Goal: Task Accomplishment & Management: Manage account settings

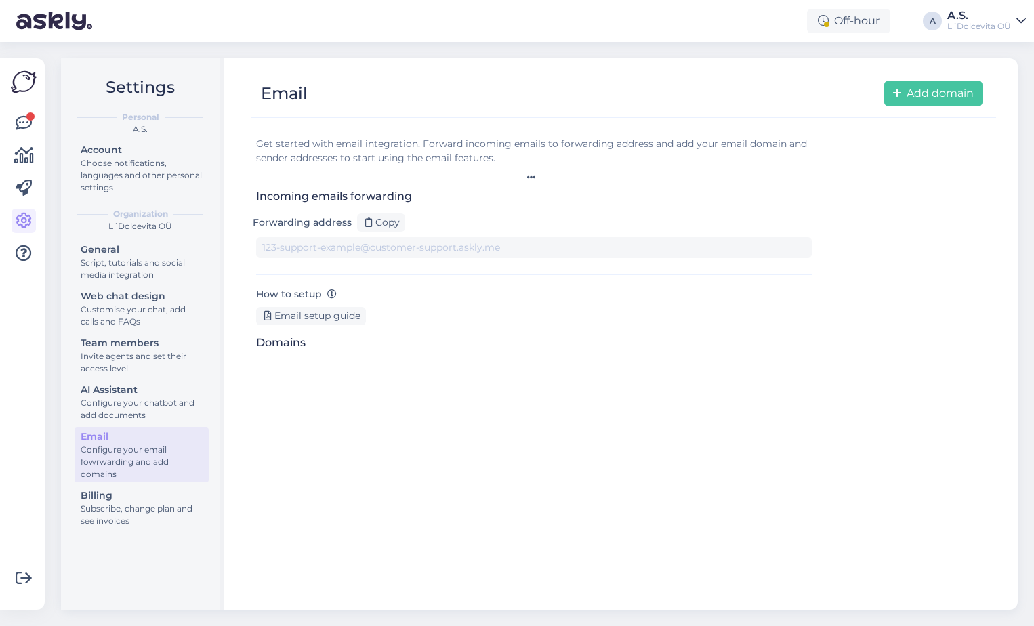
type input "[DOMAIN_NAME][EMAIL_ADDRESS][DOMAIN_NAME]"
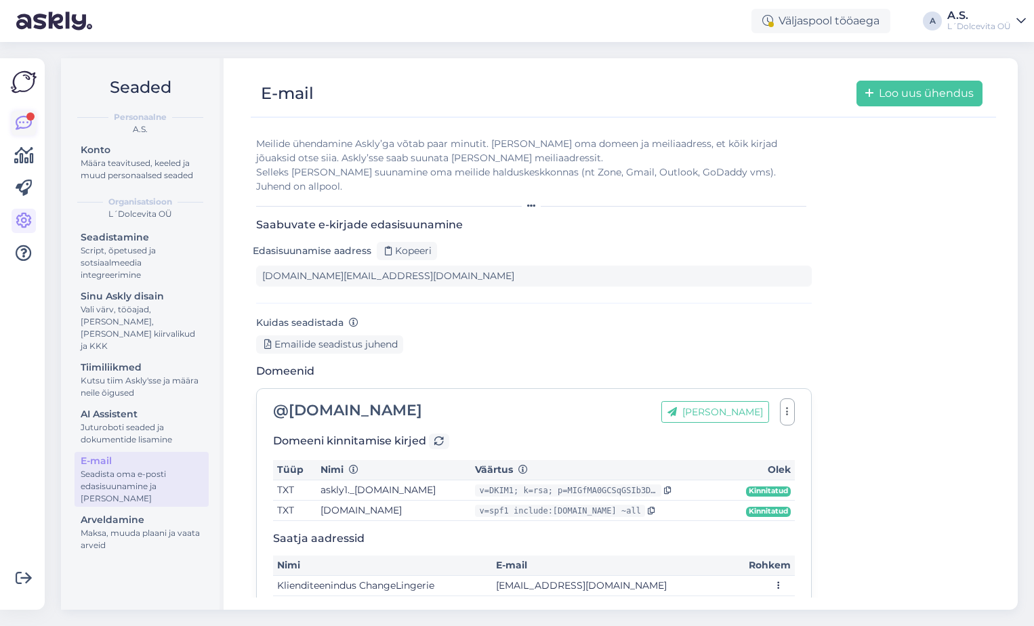
click at [20, 119] on icon at bounding box center [24, 123] width 16 height 16
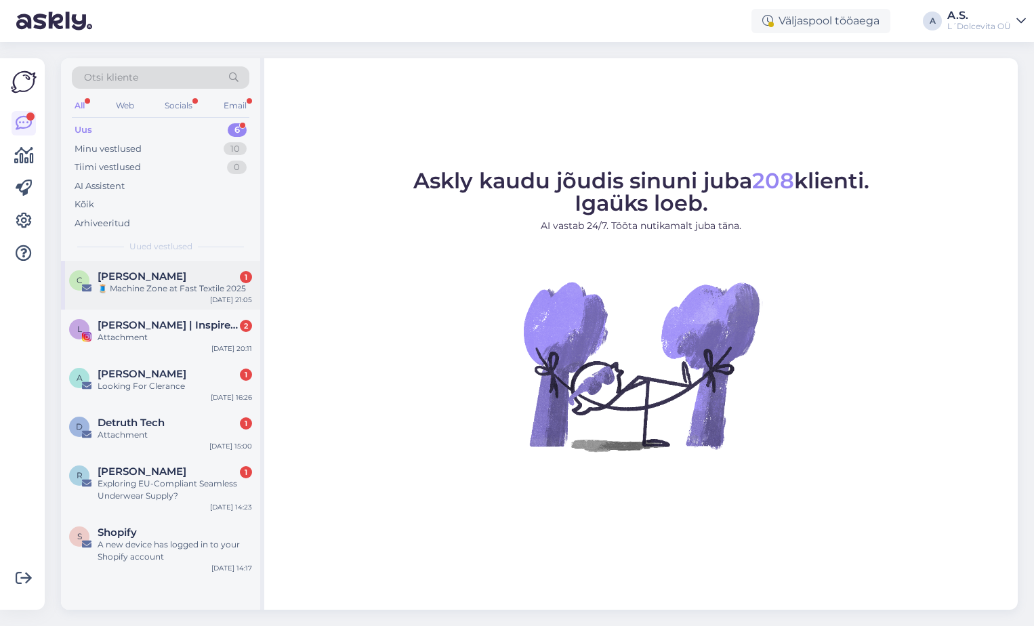
click at [142, 295] on div "C [PERSON_NAME] 1 🧵 Machine Zone at Fast Textile [DATE] 21:05" at bounding box center [160, 285] width 199 height 49
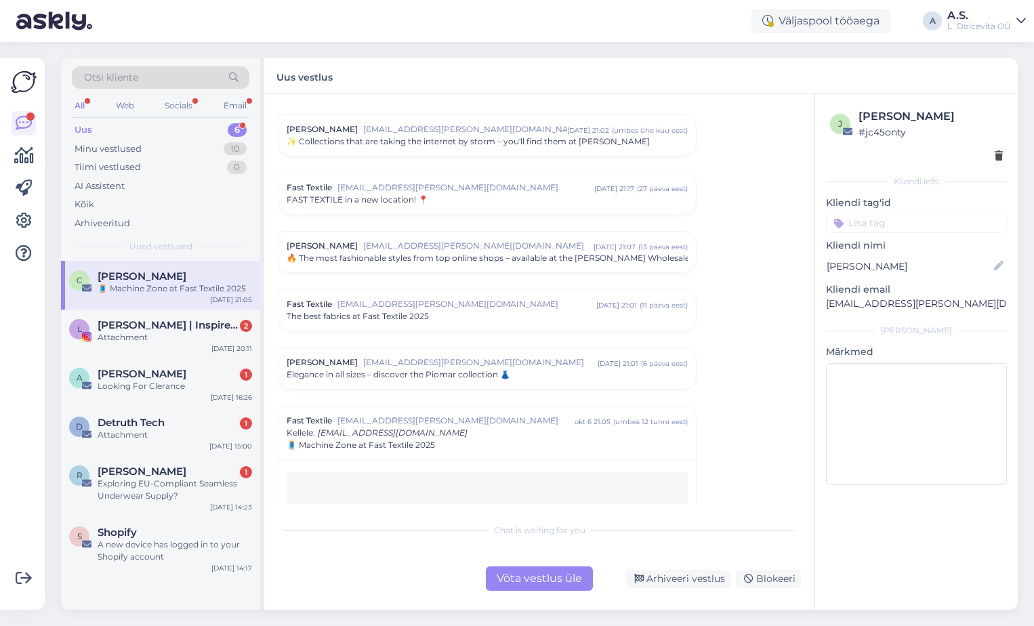
scroll to position [379, 0]
click at [705, 579] on div "Arhiveeri vestlus" at bounding box center [678, 579] width 104 height 18
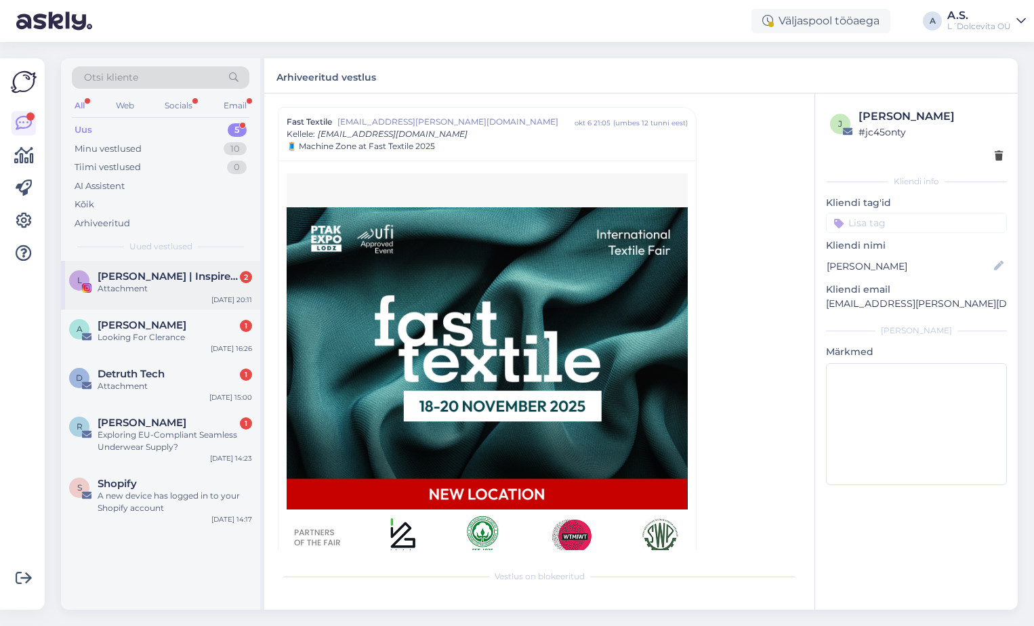
click at [163, 290] on div "Attachment" at bounding box center [175, 288] width 154 height 12
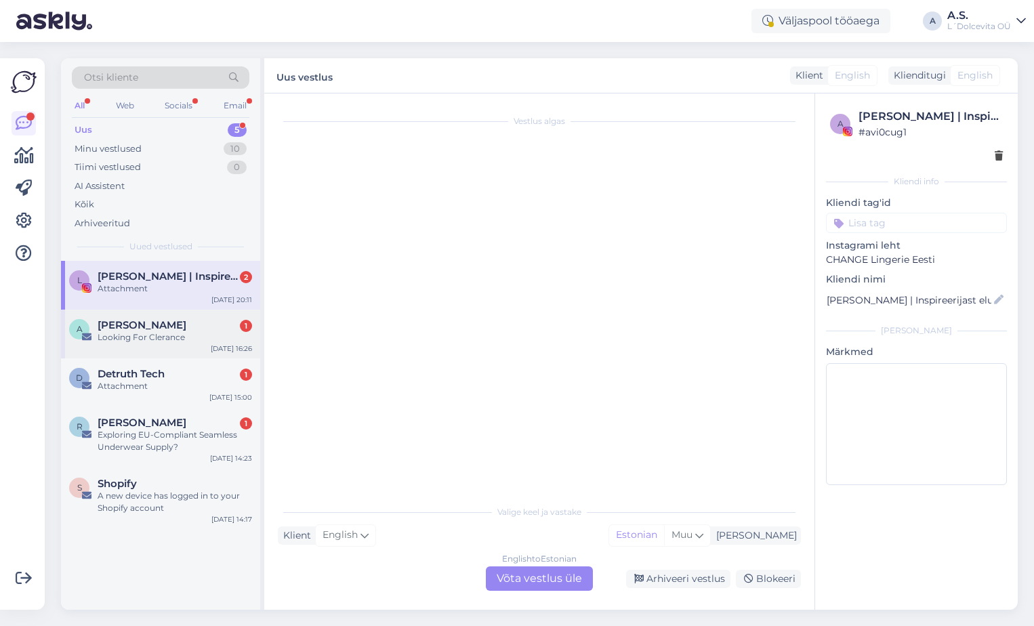
click at [169, 347] on div "A [PERSON_NAME] 1 Looking For Clerance [DATE] 16:26" at bounding box center [160, 334] width 199 height 49
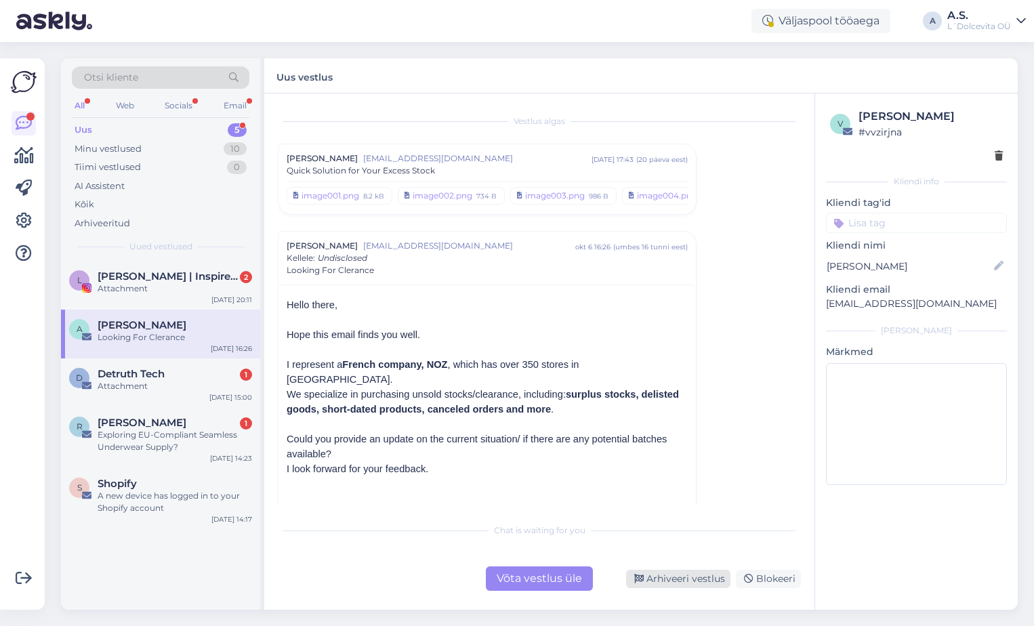
click at [669, 582] on div "Arhiveeri vestlus" at bounding box center [678, 579] width 104 height 18
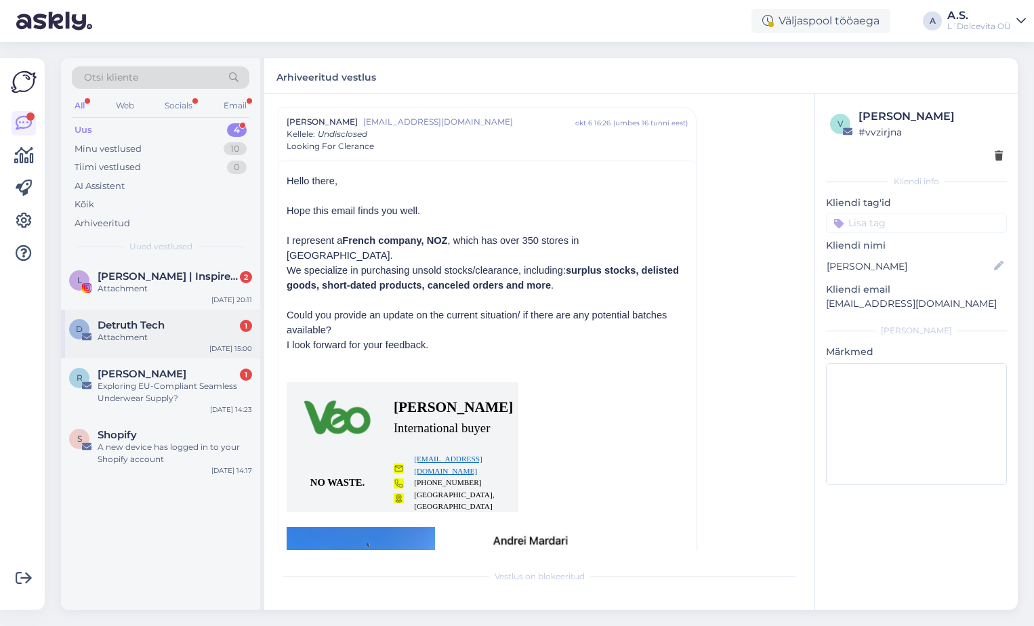
click at [152, 341] on div "Attachment" at bounding box center [175, 337] width 154 height 12
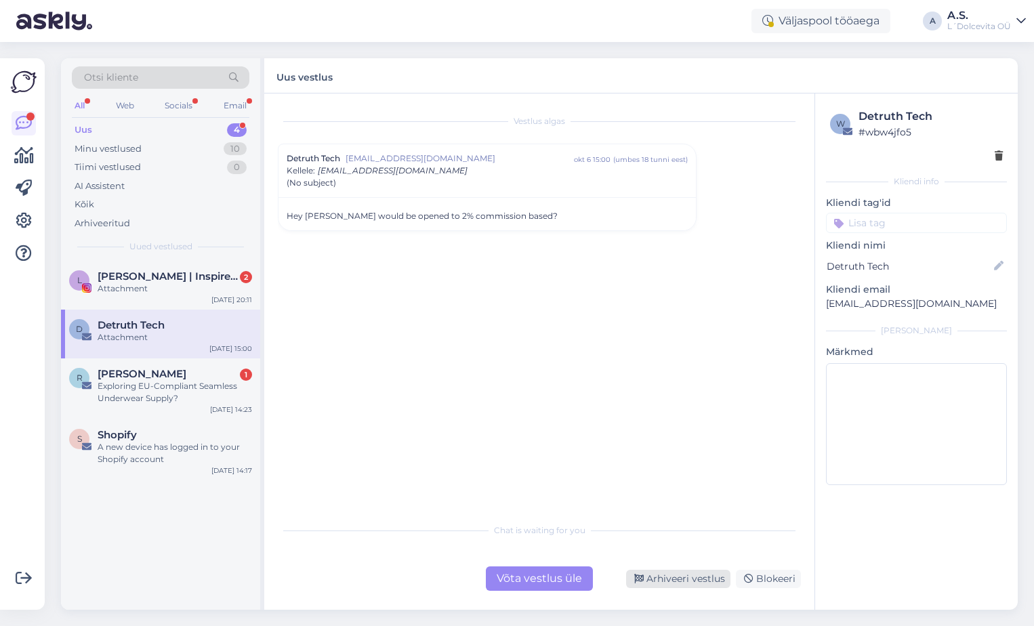
click at [690, 580] on div "Arhiveeri vestlus" at bounding box center [678, 579] width 104 height 18
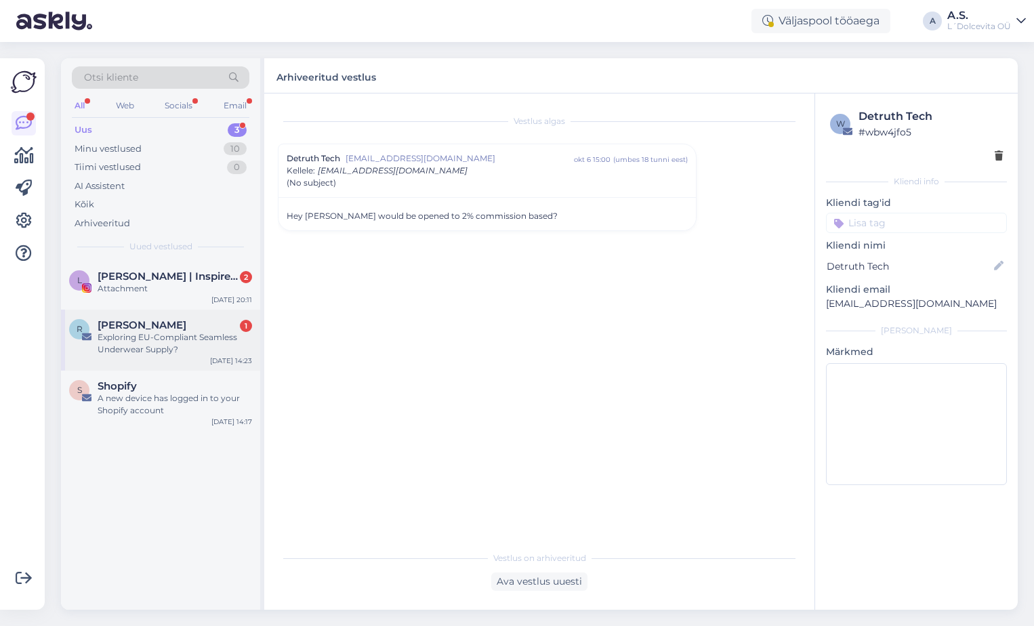
click at [175, 357] on div "R [PERSON_NAME] 1 Exploring EU-Compliant Seamless Underwear Supply? [DATE] 14:23" at bounding box center [160, 340] width 199 height 61
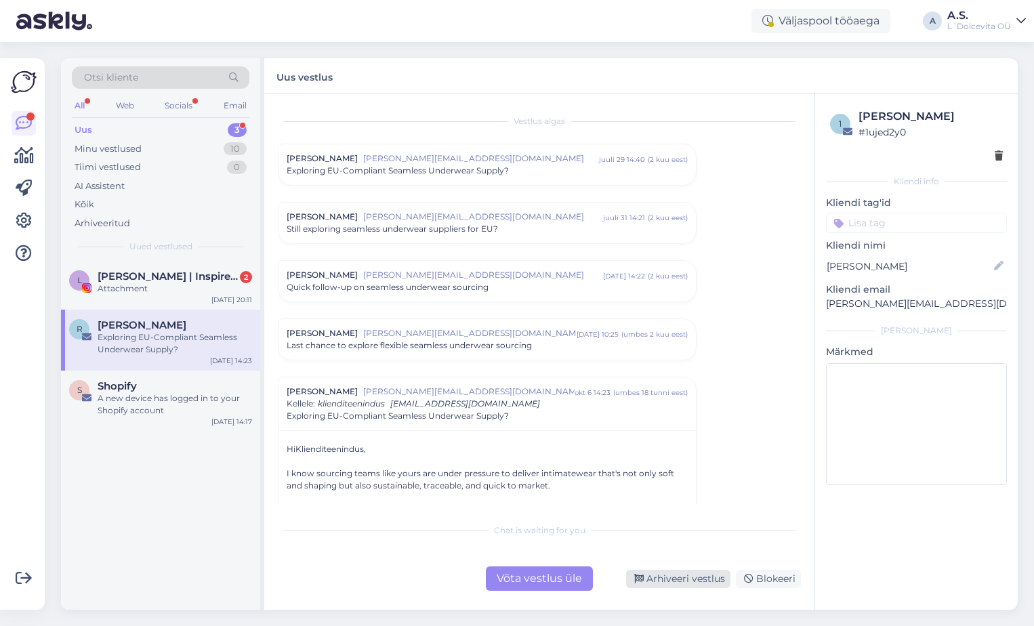
click at [658, 576] on div "Arhiveeri vestlus" at bounding box center [678, 579] width 104 height 18
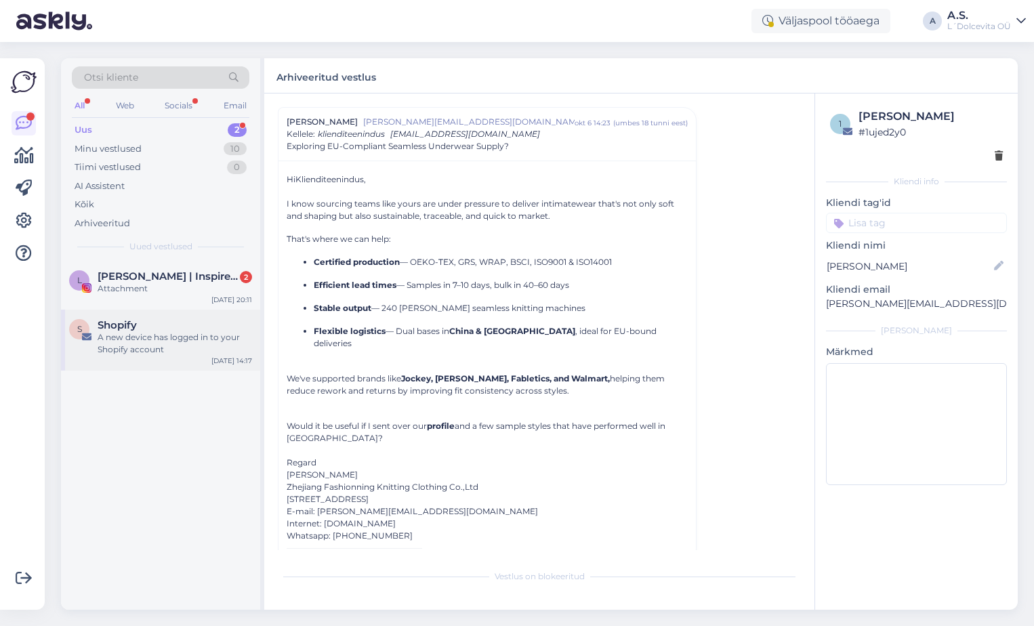
click at [192, 354] on div "A new device has logged in to your Shopify account" at bounding box center [175, 343] width 154 height 24
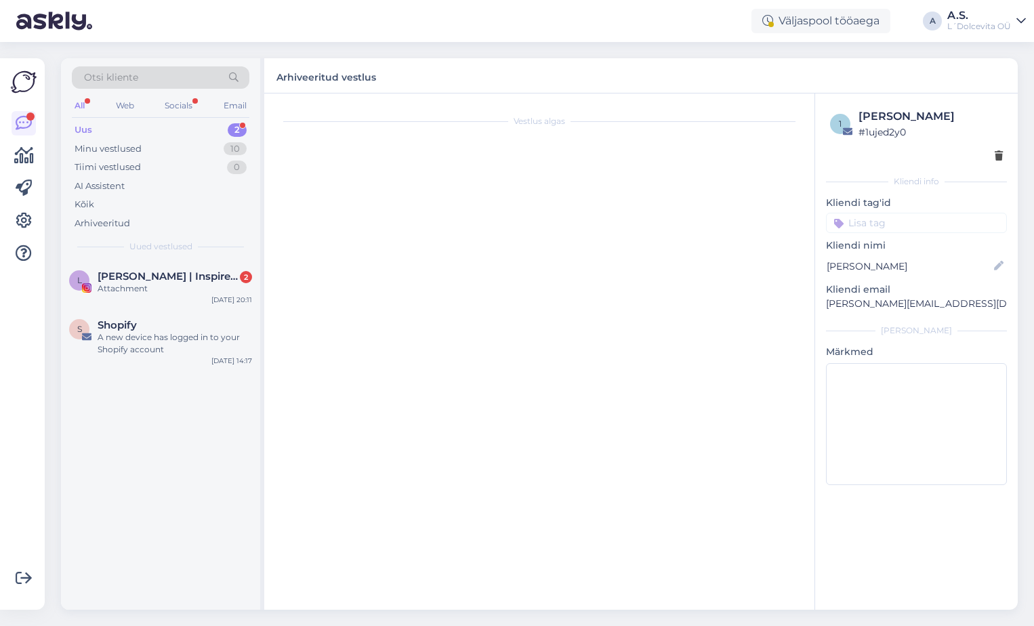
scroll to position [844, 0]
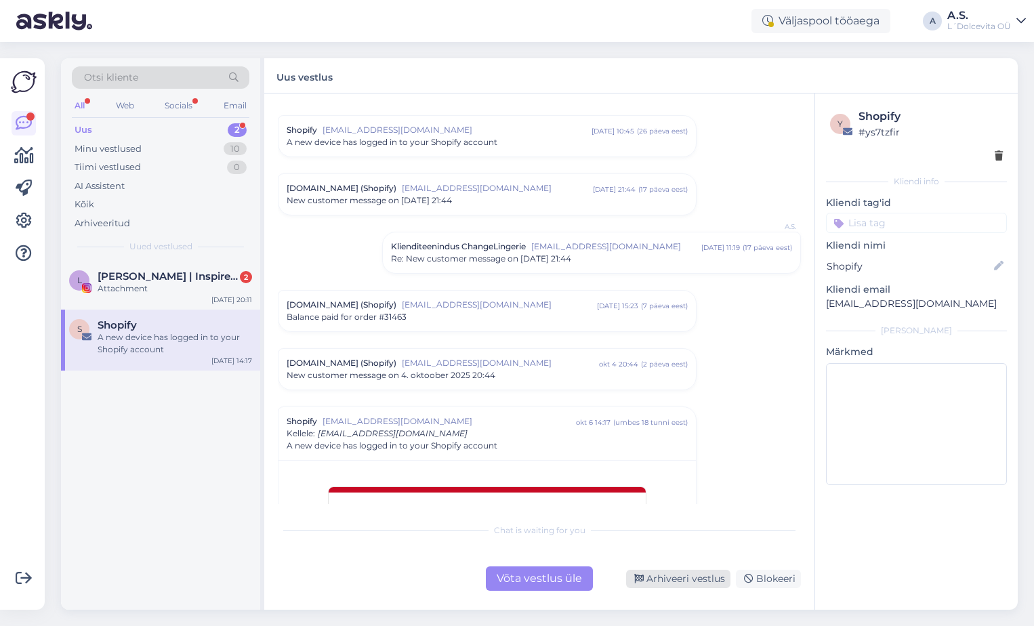
click at [681, 580] on div "Arhiveeri vestlus" at bounding box center [678, 579] width 104 height 18
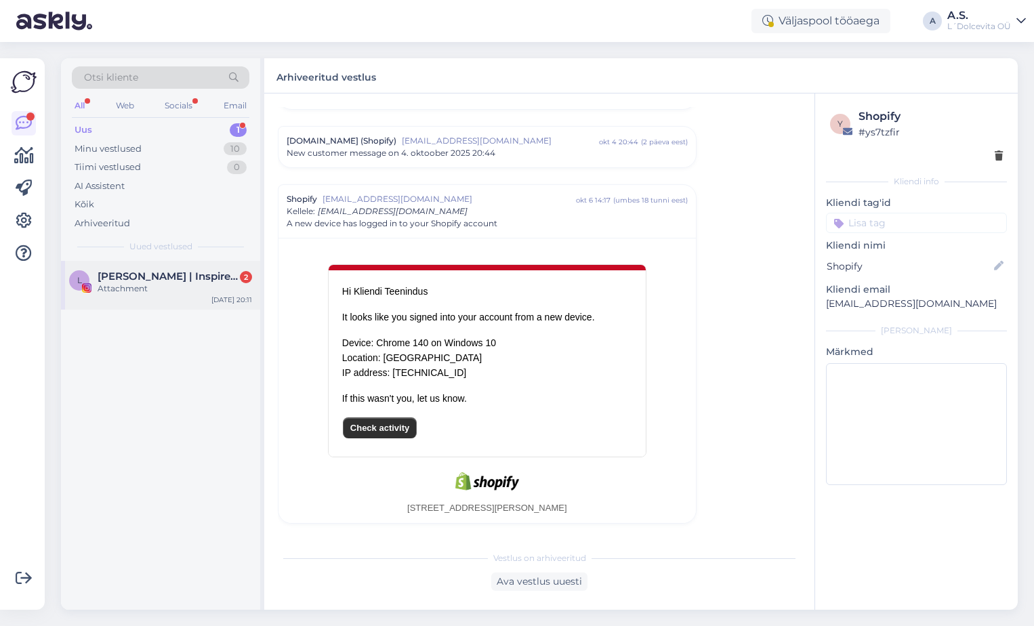
click at [201, 293] on div "Attachment" at bounding box center [175, 288] width 154 height 12
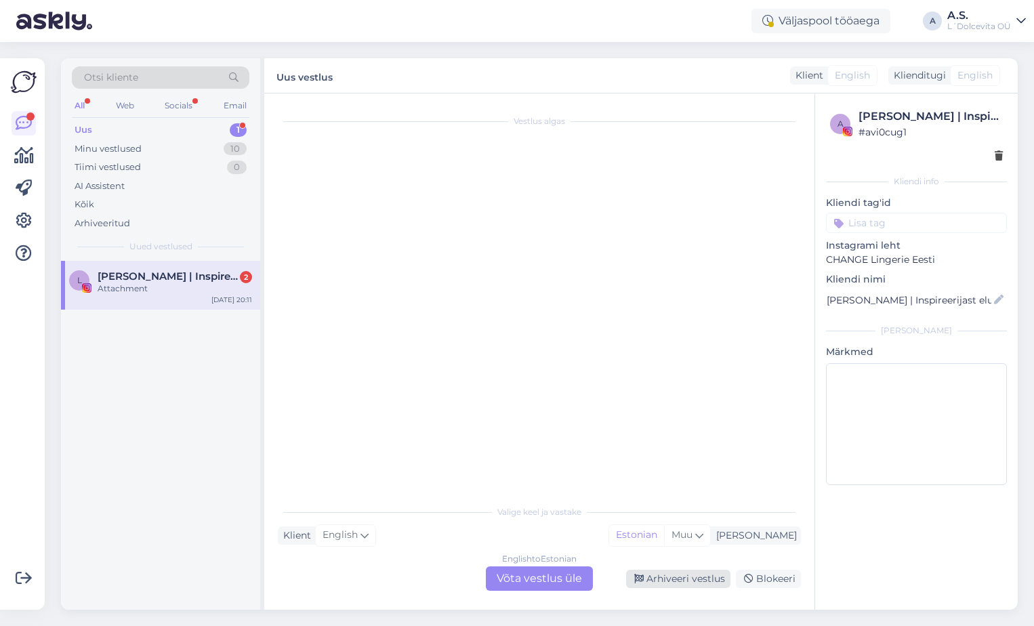
click at [661, 577] on div "Arhiveeri vestlus" at bounding box center [678, 579] width 104 height 18
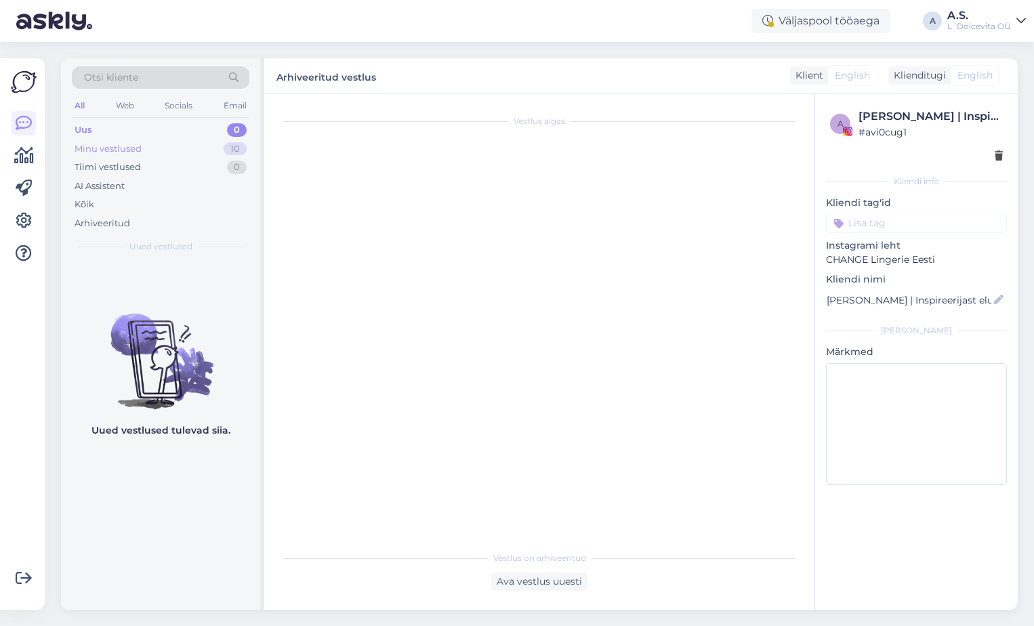
click at [150, 148] on div "Minu vestlused 10" at bounding box center [160, 149] width 177 height 19
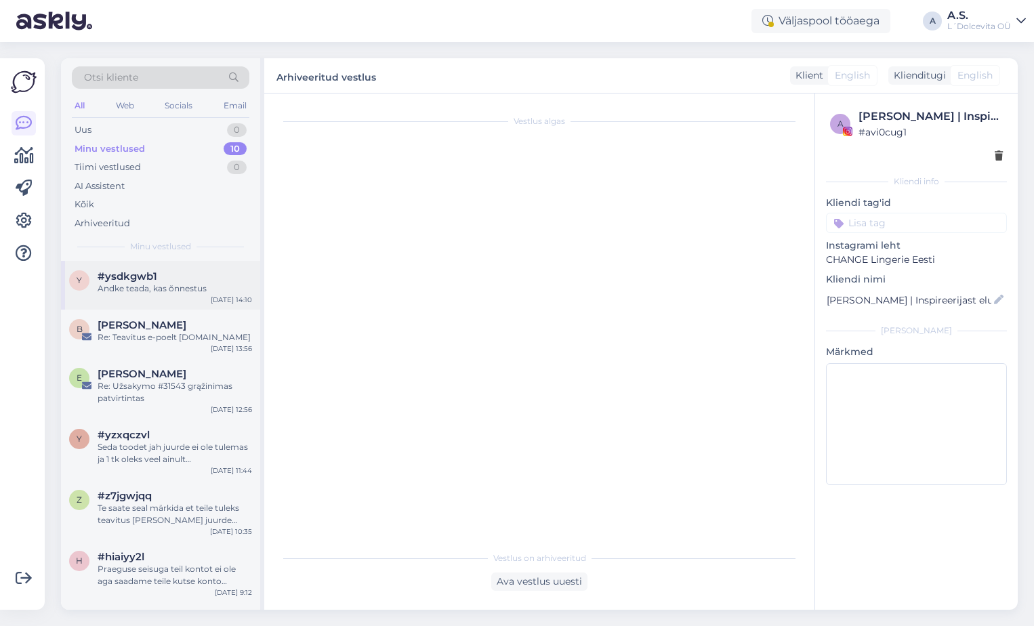
click at [142, 306] on div "y #ysdkgwb1 Andke teada, kas õnnestus [DATE] 14:10" at bounding box center [160, 285] width 199 height 49
